Goal: Download file/media

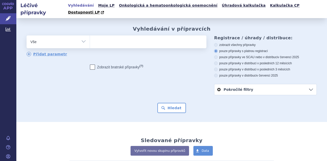
scroll to position [81, 0]
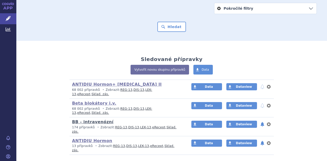
click at [95, 120] on link "BB - intravenózní" at bounding box center [92, 122] width 41 height 5
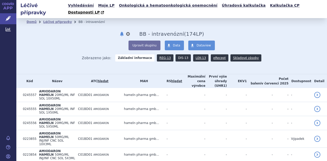
click at [180, 54] on link "DIS-13" at bounding box center [183, 57] width 15 height 7
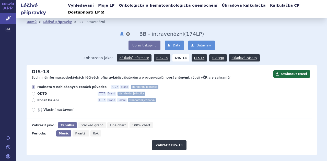
click at [35, 108] on label "Vlastní nastavení" at bounding box center [172, 110] width 280 height 4
click at [35, 109] on input "Vlastní nastavení" at bounding box center [33, 110] width 3 height 3
radio input "true"
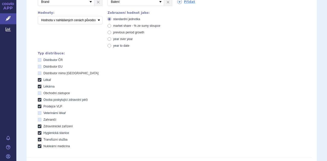
scroll to position [153, 0]
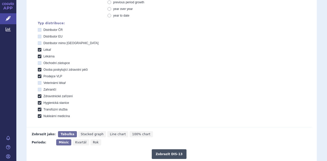
click at [173, 150] on button "Zobrazit DIS-13" at bounding box center [169, 155] width 35 height 10
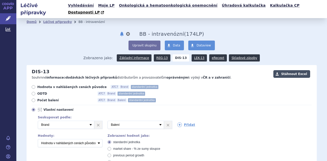
click at [287, 70] on button "Stáhnout Excel" at bounding box center [292, 74] width 37 height 8
